Goal: Check status: Check status

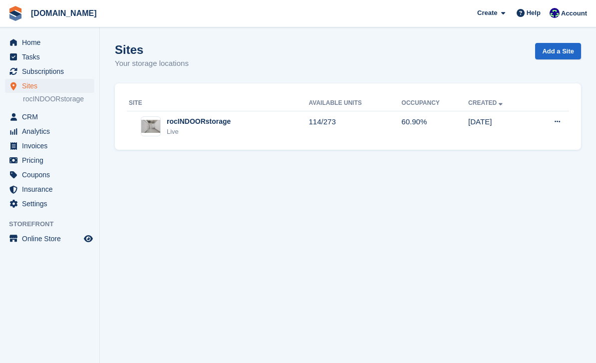
click at [418, 1] on span "[DOMAIN_NAME] Create Subscription Invoice Contact Deal Discount Page Help Chat …" at bounding box center [298, 13] width 596 height 27
click at [10, 39] on icon "menu" at bounding box center [13, 42] width 7 height 7
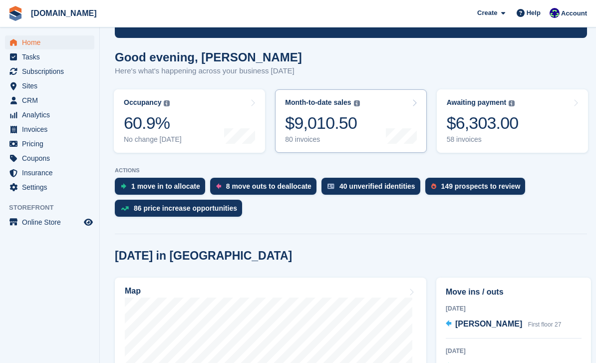
scroll to position [86, 0]
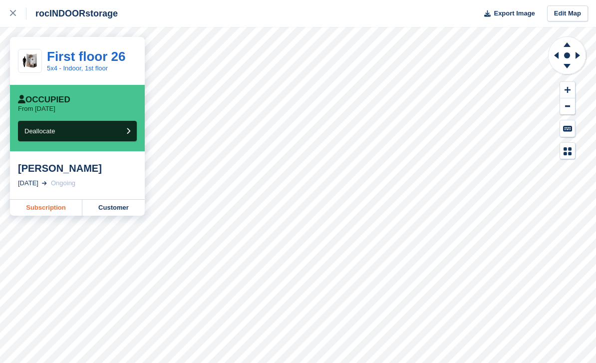
click at [65, 210] on link "Subscription" at bounding box center [46, 208] width 72 height 16
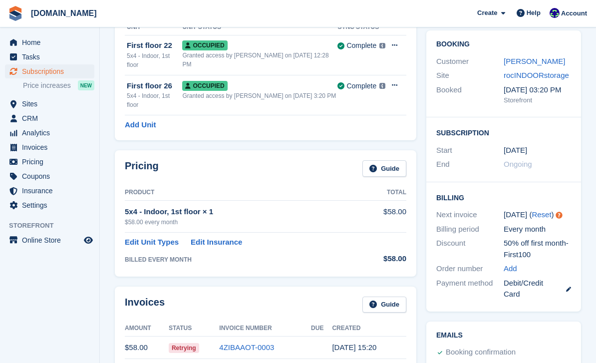
scroll to position [88, 0]
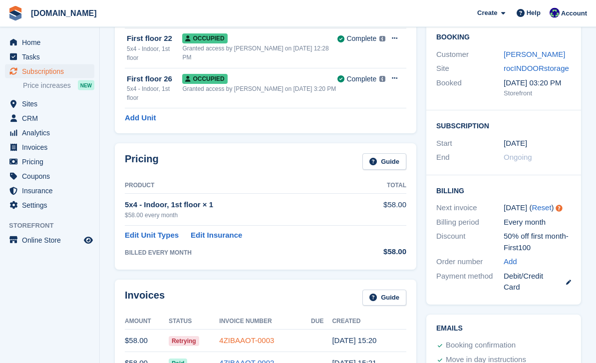
click at [246, 339] on link "4ZIBAAOT-0003" at bounding box center [246, 340] width 55 height 8
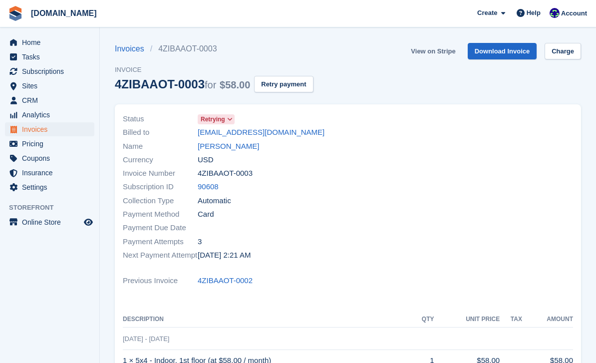
click at [431, 51] on link "View on Stripe" at bounding box center [433, 51] width 52 height 16
